Goal: Transaction & Acquisition: Purchase product/service

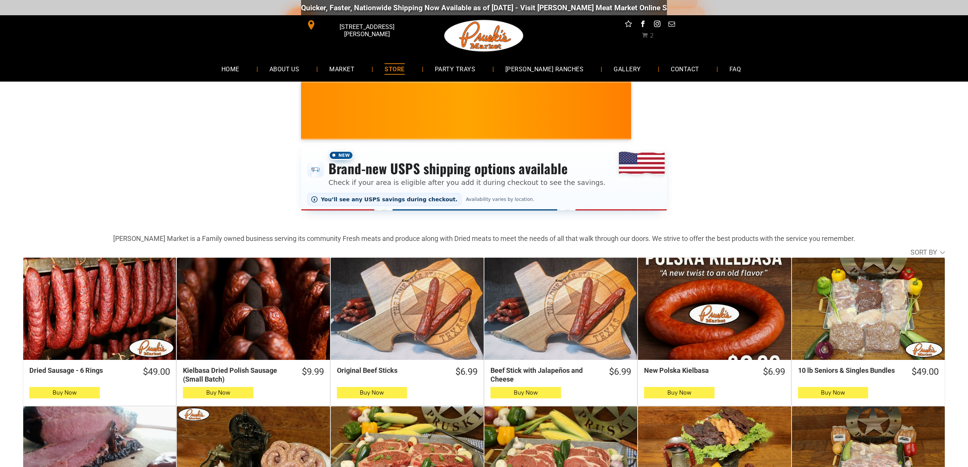
click at [649, 37] on span "2" at bounding box center [651, 35] width 4 height 7
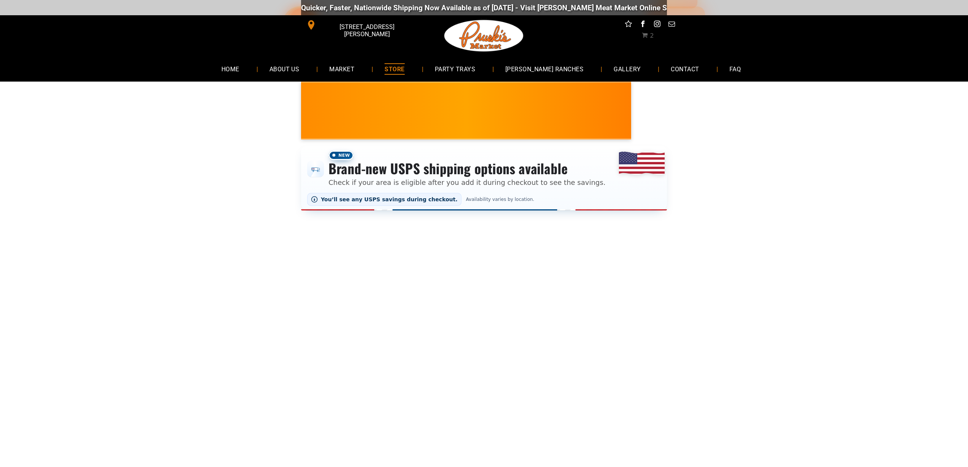
select select "*"
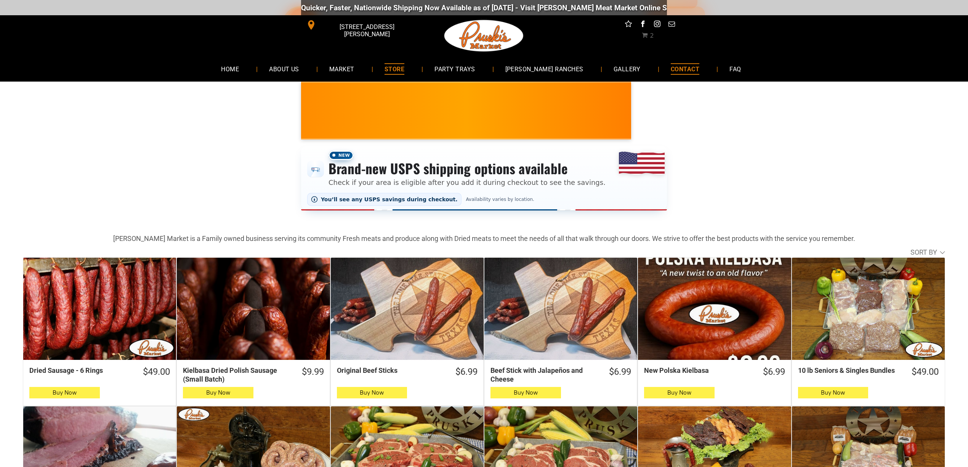
drag, startPoint x: 715, startPoint y: 69, endPoint x: 692, endPoint y: 72, distance: 23.4
click at [729, 69] on span "FAQ" at bounding box center [734, 68] width 11 height 11
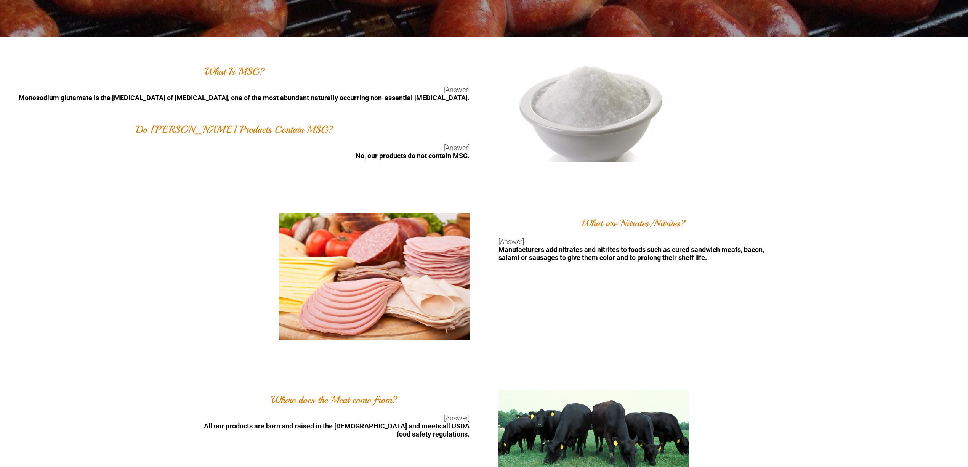
scroll to position [203, 0]
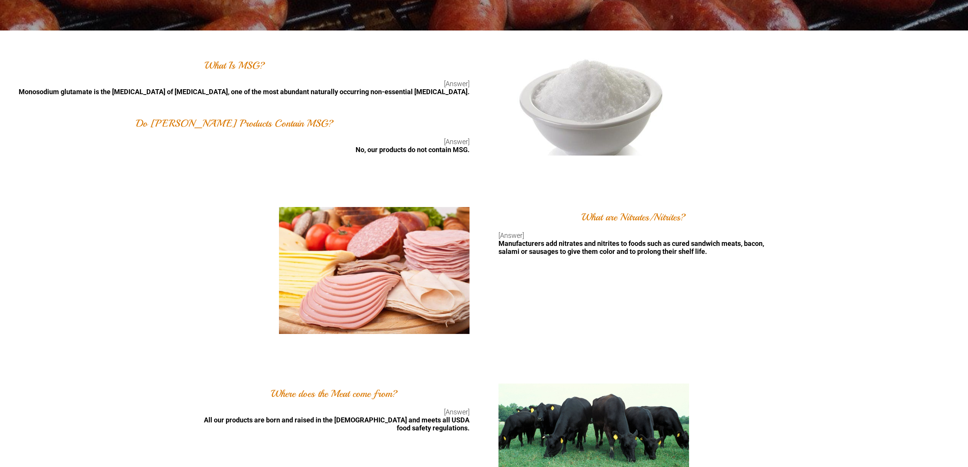
click at [176, 234] on div at bounding box center [242, 270] width 484 height 127
